Goal: Task Accomplishment & Management: Complete application form

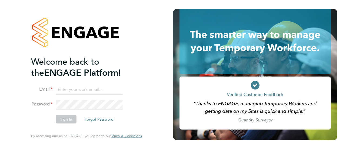
type input "[PERSON_NAME][EMAIL_ADDRESS][DOMAIN_NAME]"
click at [65, 114] on li "Password" at bounding box center [83, 107] width 105 height 15
click at [66, 120] on button "Sign In" at bounding box center [66, 119] width 21 height 9
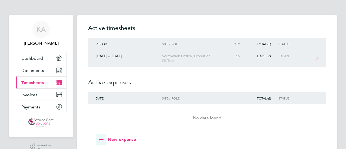
click at [195, 58] on div "Southwark Office, Probation Officer" at bounding box center [193, 58] width 62 height 9
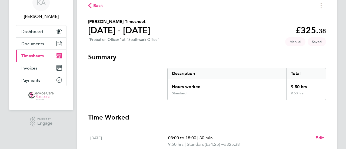
scroll to position [81, 0]
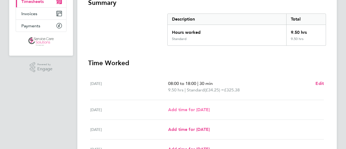
click at [202, 111] on span "Add time for Tue 30 Sep" at bounding box center [189, 109] width 42 height 5
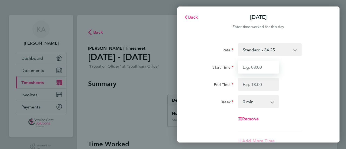
click at [257, 69] on input "Start Time" at bounding box center [258, 67] width 41 height 13
type input "07:10"
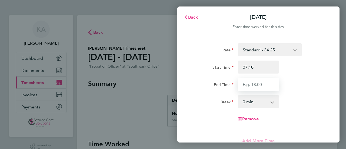
click at [252, 86] on input "End Time" at bounding box center [258, 84] width 41 height 13
click at [262, 84] on input "17:00" at bounding box center [258, 84] width 41 height 13
click at [256, 87] on input "17:00" at bounding box center [258, 84] width 41 height 13
type input "16:50"
click at [248, 103] on select "0 min 15 min 30 min 45 min 60 min 75 min 90 min" at bounding box center [255, 102] width 34 height 12
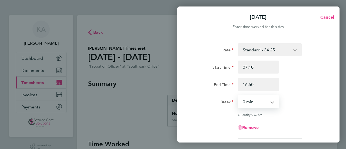
select select "45"
click at [238, 96] on select "0 min 15 min 30 min 45 min 60 min 75 min 90 min" at bounding box center [255, 102] width 34 height 12
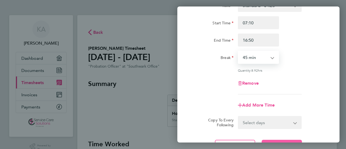
scroll to position [95, 0]
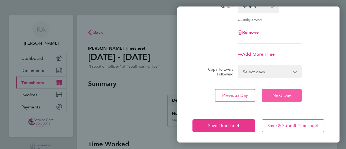
drag, startPoint x: 295, startPoint y: 95, endPoint x: 288, endPoint y: 98, distance: 7.6
click at [295, 95] on button "Next Day" at bounding box center [282, 95] width 40 height 13
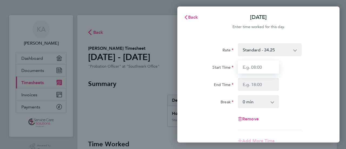
click at [264, 69] on input "Start Time" at bounding box center [258, 67] width 41 height 13
click at [263, 65] on input "Start Time" at bounding box center [258, 67] width 41 height 13
type input "07:10"
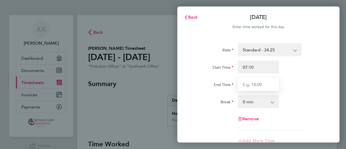
click at [254, 87] on input "End Time" at bounding box center [258, 84] width 41 height 13
type input "17:00"
click at [245, 104] on select "0 min 15 min 30 min 45 min 60 min 75 min 90 min" at bounding box center [255, 102] width 34 height 12
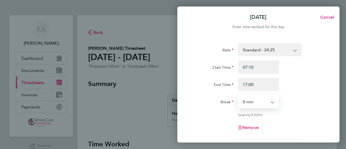
select select "30"
click at [238, 96] on select "0 min 15 min 30 min 45 min 60 min 75 min 90 min" at bounding box center [255, 102] width 34 height 12
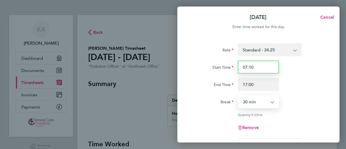
click at [258, 67] on input "07:10" at bounding box center [258, 67] width 41 height 13
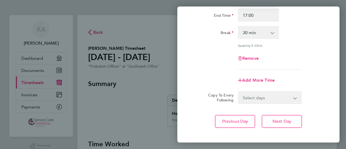
scroll to position [95, 0]
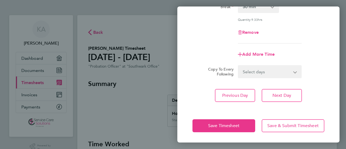
click at [293, 85] on div "Rate Standard - 34.25 Start Time 07:10 End Time 17:00 Break 0 min 15 min 30 min…" at bounding box center [258, 25] width 162 height 167
click at [284, 96] on span "Next Day" at bounding box center [281, 95] width 19 height 5
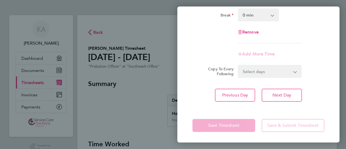
scroll to position [6, 0]
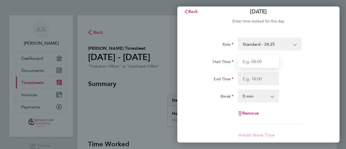
click at [251, 59] on input "Start Time" at bounding box center [258, 61] width 41 height 13
type input "07:20"
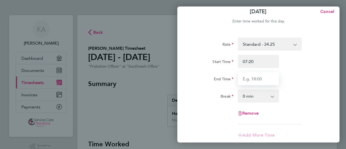
click at [253, 77] on input "End Time" at bounding box center [258, 78] width 41 height 13
type input "17:00"
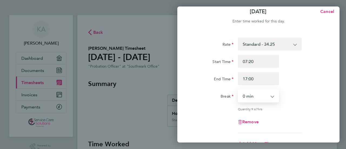
click at [258, 94] on select "0 min 15 min 30 min 45 min 60 min 75 min 90 min" at bounding box center [255, 96] width 34 height 12
select select "30"
click at [238, 90] on select "0 min 15 min 30 min 45 min 60 min 75 min 90 min" at bounding box center [255, 96] width 34 height 12
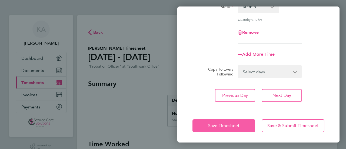
click at [216, 125] on span "Save Timesheet" at bounding box center [223, 125] width 31 height 5
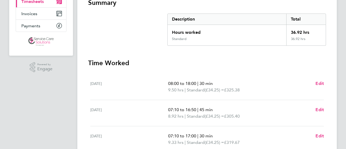
scroll to position [108, 0]
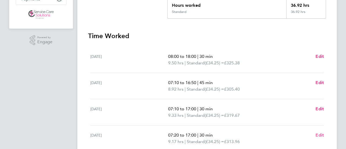
click at [322, 133] on span "Edit" at bounding box center [319, 134] width 8 height 5
select select "30"
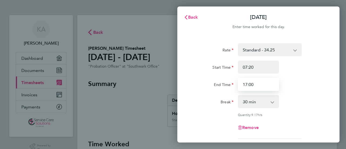
click at [252, 83] on input "17:00" at bounding box center [258, 84] width 41 height 13
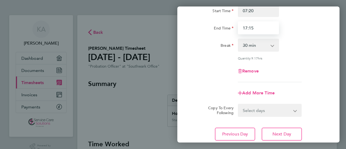
scroll to position [95, 0]
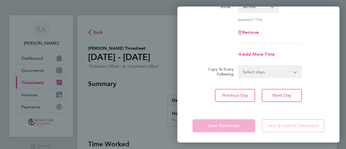
type input "17:15"
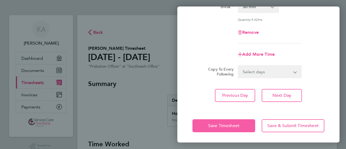
click at [229, 126] on app-form-button "Save Timesheet" at bounding box center [225, 125] width 66 height 13
click at [219, 124] on span "Save Timesheet" at bounding box center [223, 125] width 31 height 5
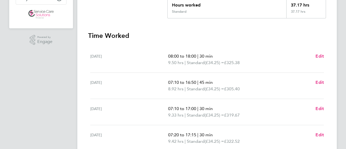
scroll to position [135, 0]
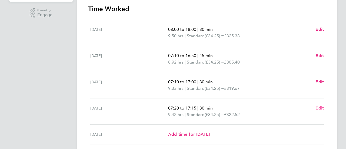
click at [322, 107] on span "Edit" at bounding box center [319, 107] width 8 height 5
select select "30"
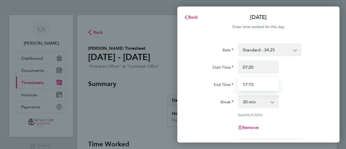
click at [255, 85] on input "17:15" at bounding box center [258, 84] width 41 height 13
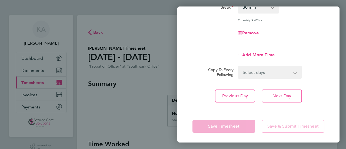
scroll to position [95, 0]
type input "17:10"
click at [234, 125] on app-form-button "Save Timesheet" at bounding box center [225, 125] width 66 height 13
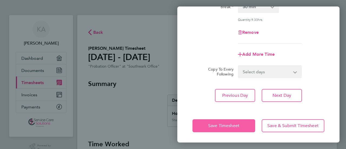
click at [223, 124] on span "Save Timesheet" at bounding box center [223, 125] width 31 height 5
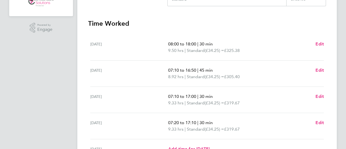
scroll to position [162, 0]
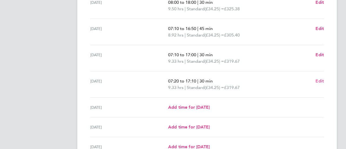
click at [319, 82] on span "Edit" at bounding box center [319, 80] width 8 height 5
select select "30"
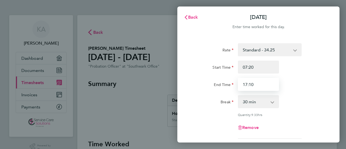
click at [258, 83] on input "17:10" at bounding box center [258, 84] width 41 height 13
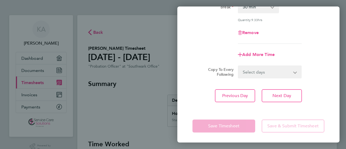
scroll to position [95, 0]
type input "17:05"
click at [225, 125] on app-form-button "Save Timesheet" at bounding box center [225, 125] width 66 height 13
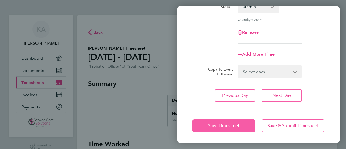
click at [212, 129] on button "Save Timesheet" at bounding box center [223, 125] width 63 height 13
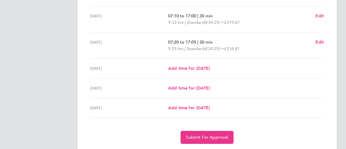
scroll to position [217, 0]
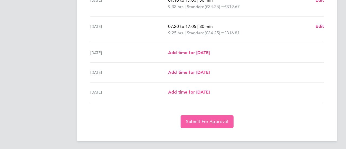
click at [205, 121] on span "Submit For Approval" at bounding box center [207, 121] width 42 height 5
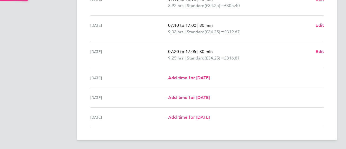
scroll to position [191, 0]
